Goal: Task Accomplishment & Management: Complete application form

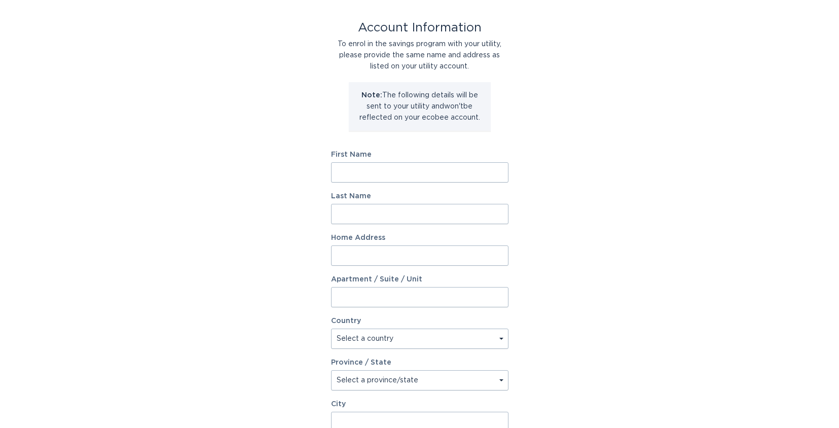
scroll to position [51, 0]
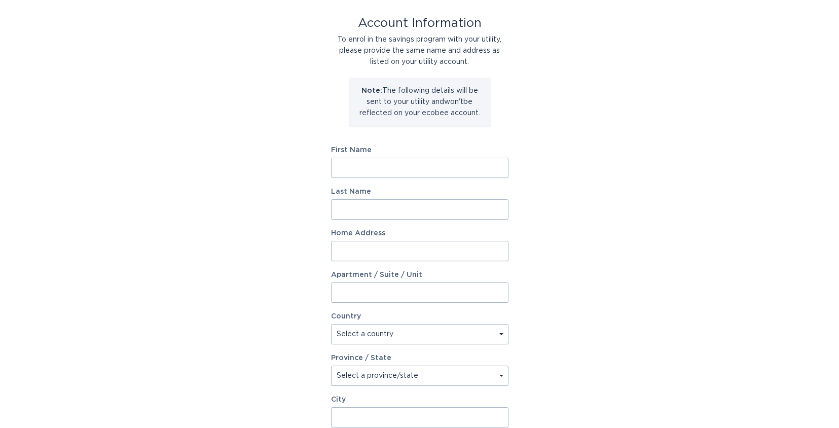
click at [374, 171] on input "First Name" at bounding box center [420, 168] width 178 height 20
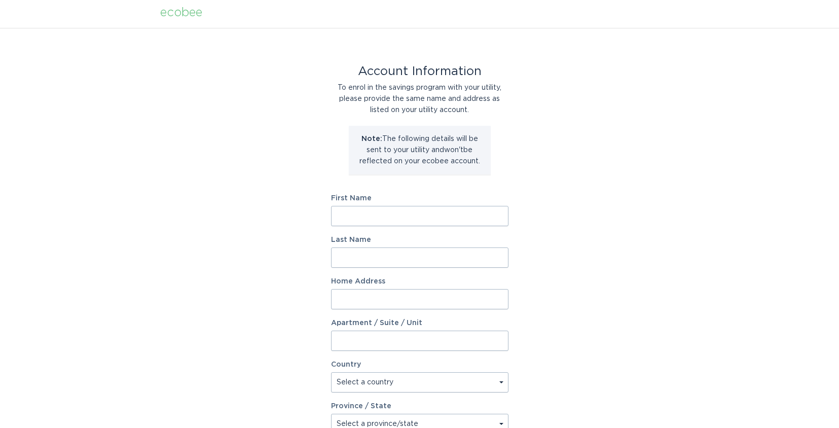
scroll to position [0, 0]
click at [420, 220] on input "First Name" at bounding box center [420, 218] width 178 height 20
paste input "[PERSON_NAME]"
type input "[PERSON_NAME]"
click at [369, 248] on div "Last Name" at bounding box center [420, 254] width 178 height 31
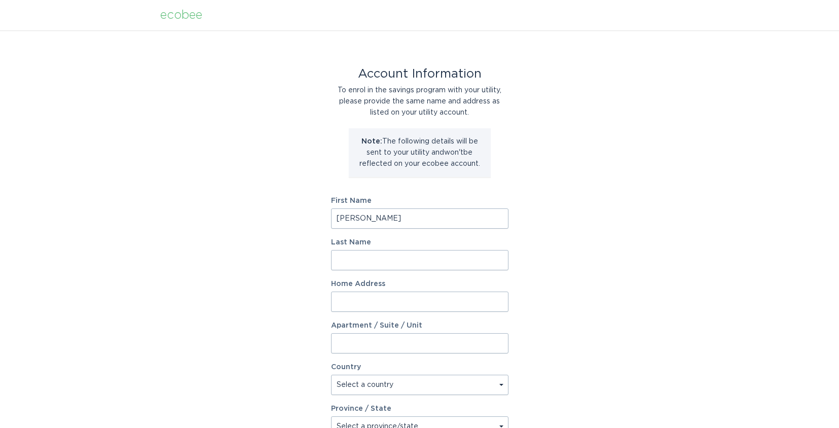
click at [378, 256] on input "Last Name" at bounding box center [420, 260] width 178 height 20
paste input "[PERSON_NAME]"
type input "[PERSON_NAME]"
drag, startPoint x: 368, startPoint y: 219, endPoint x: 525, endPoint y: 217, distance: 156.7
click at [525, 219] on div "Account Information To enrol in the savings program with your utility, please p…" at bounding box center [419, 310] width 839 height 561
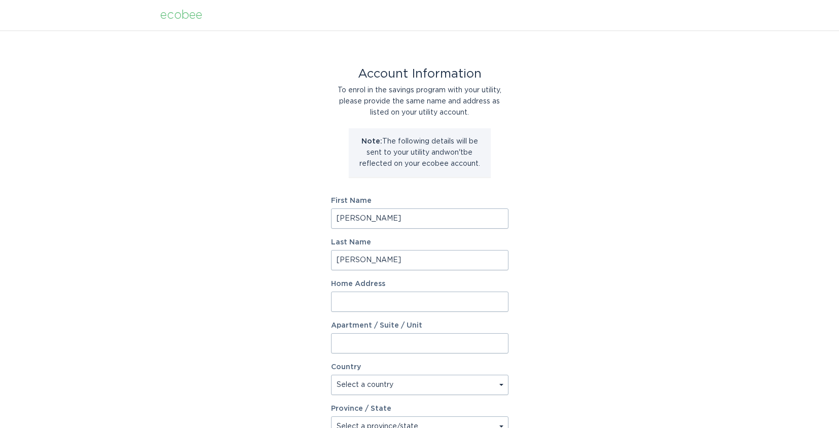
type input "[PERSON_NAME]"
drag, startPoint x: 315, startPoint y: 270, endPoint x: 352, endPoint y: 259, distance: 38.8
click at [315, 269] on div "Account Information To enrol in the savings program with your utility, please p…" at bounding box center [419, 310] width 839 height 561
click at [368, 260] on input "[PERSON_NAME]" at bounding box center [420, 260] width 178 height 20
click at [369, 260] on input "[PERSON_NAME]" at bounding box center [420, 260] width 178 height 20
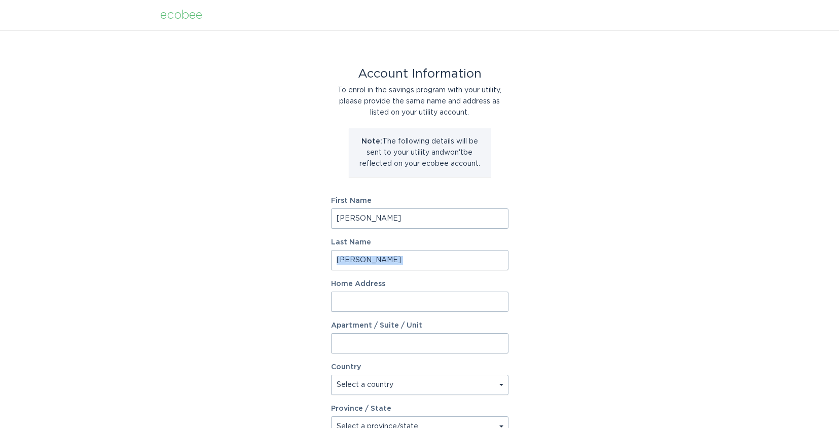
click at [372, 260] on input "[PERSON_NAME]" at bounding box center [420, 260] width 178 height 20
drag, startPoint x: 371, startPoint y: 258, endPoint x: 266, endPoint y: 250, distance: 104.8
click at [266, 251] on div "Account Information To enrol in the savings program with your utility, please p…" at bounding box center [419, 310] width 839 height 561
type input "[PERSON_NAME]"
click at [429, 295] on input "Home Address" at bounding box center [420, 302] width 178 height 20
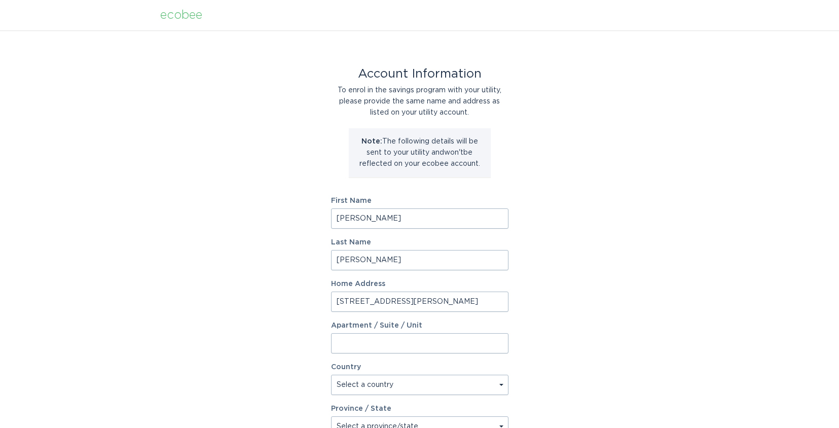
type input "[STREET_ADDRESS][PERSON_NAME]"
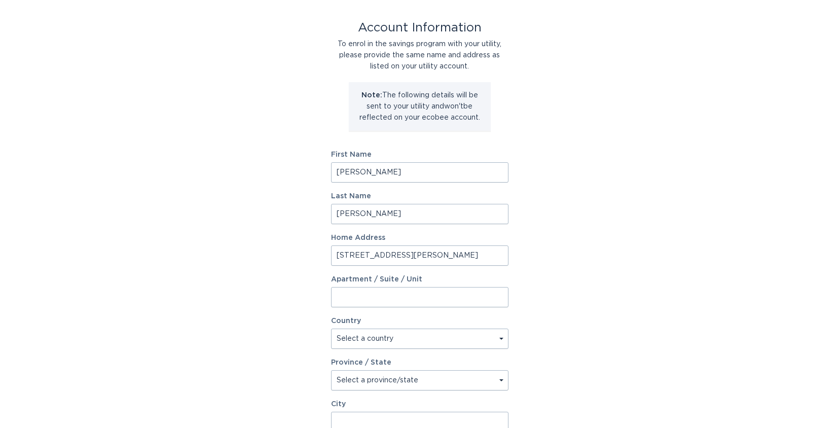
scroll to position [51, 0]
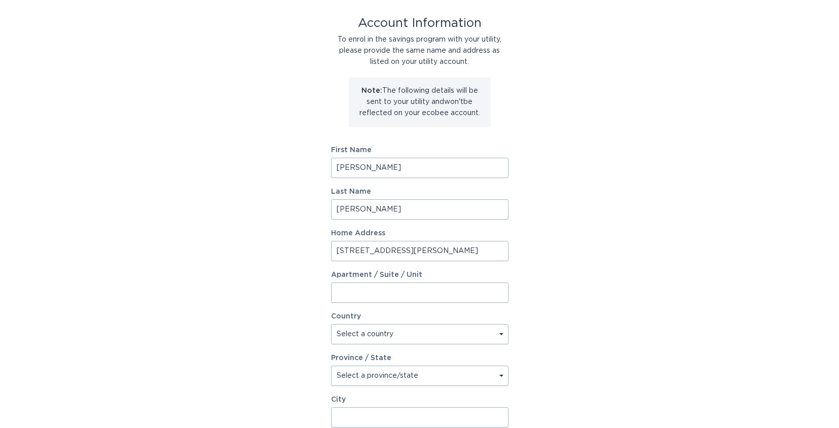
click at [446, 335] on select "Select a country [GEOGRAPHIC_DATA] [GEOGRAPHIC_DATA]" at bounding box center [420, 334] width 178 height 20
select select "US"
click at [331, 324] on select "Select a country [GEOGRAPHIC_DATA] [GEOGRAPHIC_DATA]" at bounding box center [420, 334] width 178 height 20
click at [417, 372] on select "Select a province/state [US_STATE] [US_STATE] [US_STATE] [US_STATE] [US_STATE] …" at bounding box center [420, 376] width 178 height 20
select select "MN"
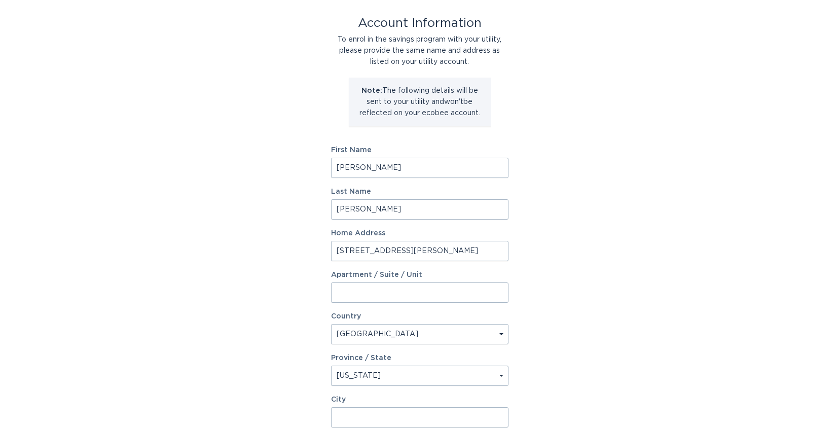
click at [331, 366] on select "Select a province/state [US_STATE] [US_STATE] [US_STATE] [US_STATE] [US_STATE] …" at bounding box center [420, 376] width 178 height 20
click at [552, 270] on div "Account Information To enrol in the savings program with your utility, please p…" at bounding box center [419, 260] width 839 height 561
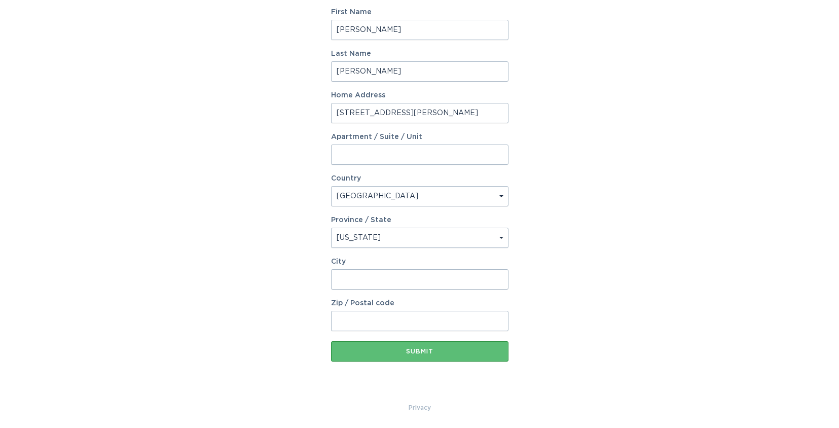
scroll to position [189, 0]
click at [381, 272] on input "City" at bounding box center [420, 279] width 178 height 20
type input "Saint [PERSON_NAME]"
type input "55116"
click at [256, 310] on div "Account Information To enrol in the savings program with your utility, please p…" at bounding box center [419, 121] width 839 height 561
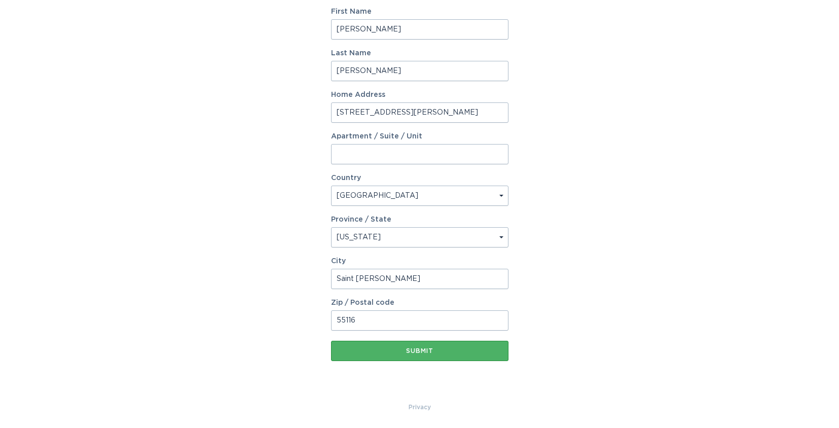
click at [412, 345] on button "Submit" at bounding box center [420, 351] width 178 height 20
